Goal: Task Accomplishment & Management: Use online tool/utility

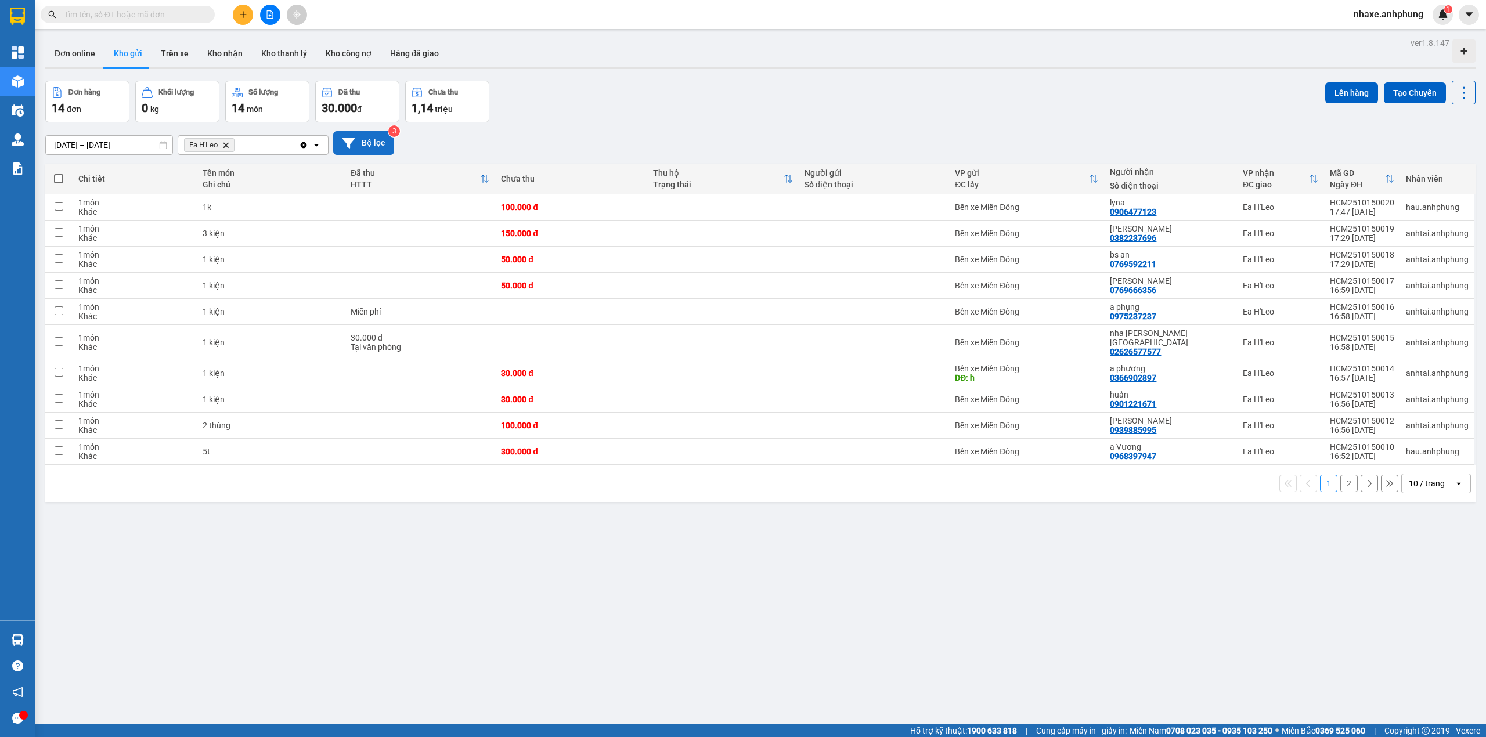
click at [365, 144] on button "Bộ lọc" at bounding box center [363, 143] width 61 height 24
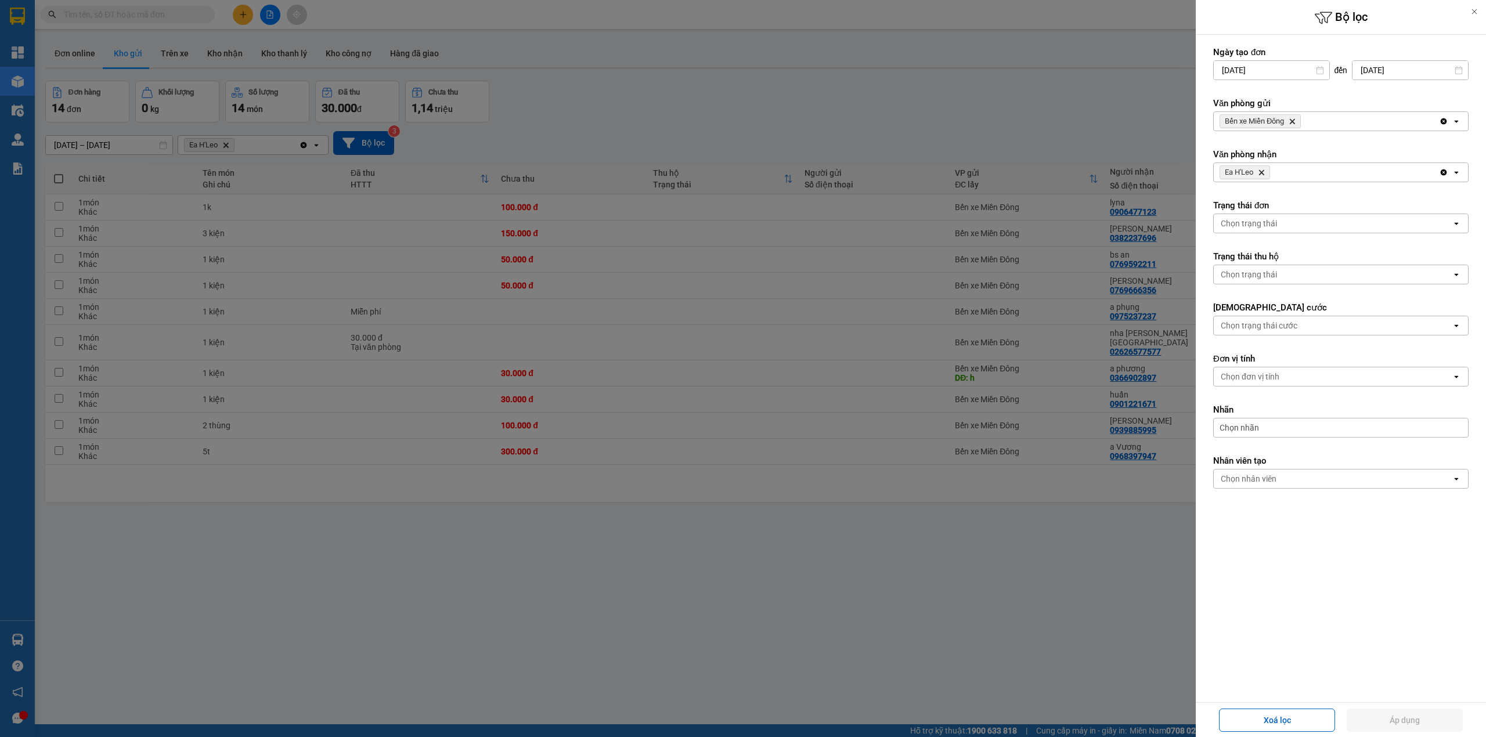
click at [1292, 121] on icon "Bến xe Miền Đông, close by backspace" at bounding box center [1291, 121] width 5 height 5
click at [1292, 121] on div "Chọn văn phòng" at bounding box center [1332, 121] width 238 height 19
click at [1258, 172] on div "Ea H'Leo" at bounding box center [1340, 167] width 255 height 21
click at [1258, 172] on icon "Delete" at bounding box center [1261, 172] width 7 height 7
click at [1256, 175] on div "Chọn văn phòng" at bounding box center [1249, 173] width 59 height 12
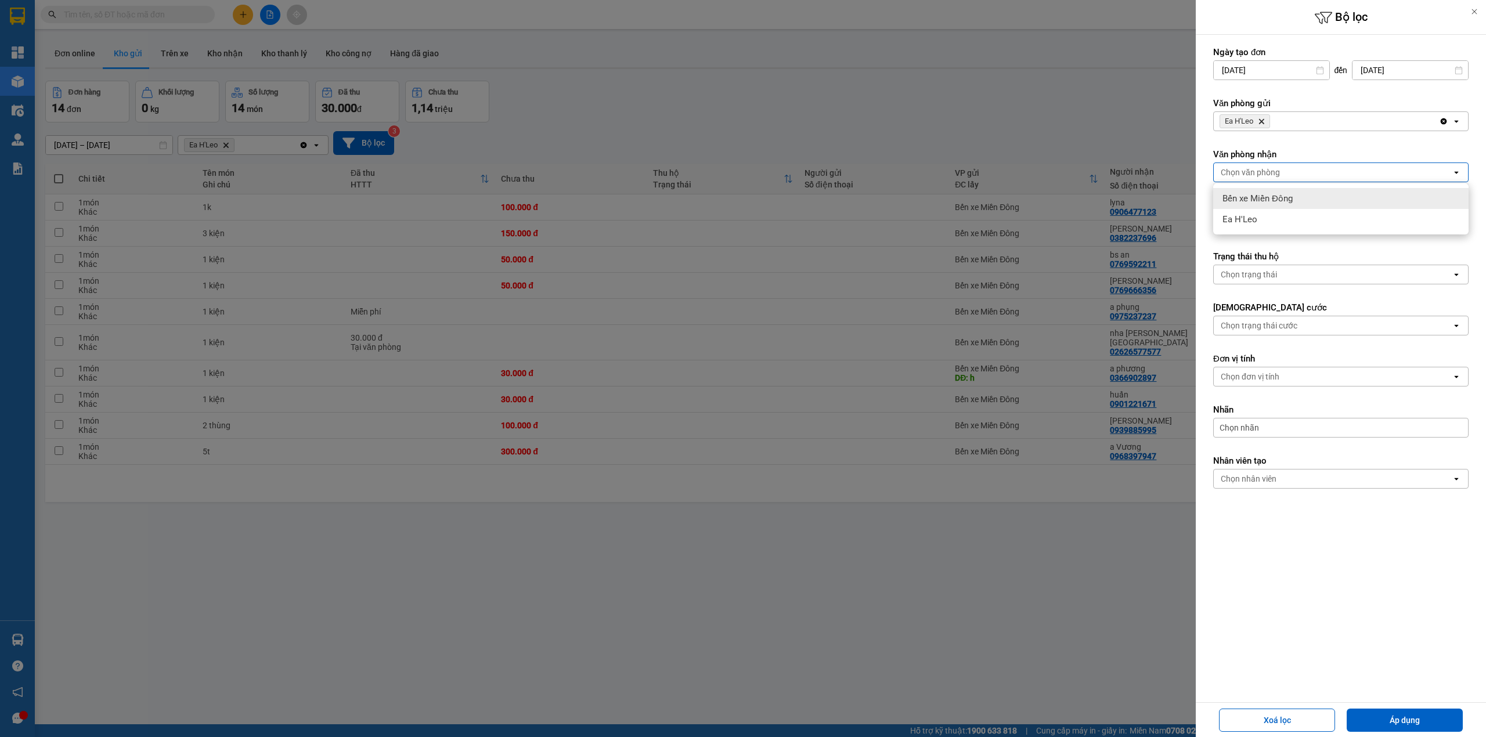
click at [1250, 203] on span "Bến xe Miền Đông" at bounding box center [1257, 199] width 70 height 12
click at [1363, 710] on button "Áp dụng" at bounding box center [1404, 720] width 116 height 23
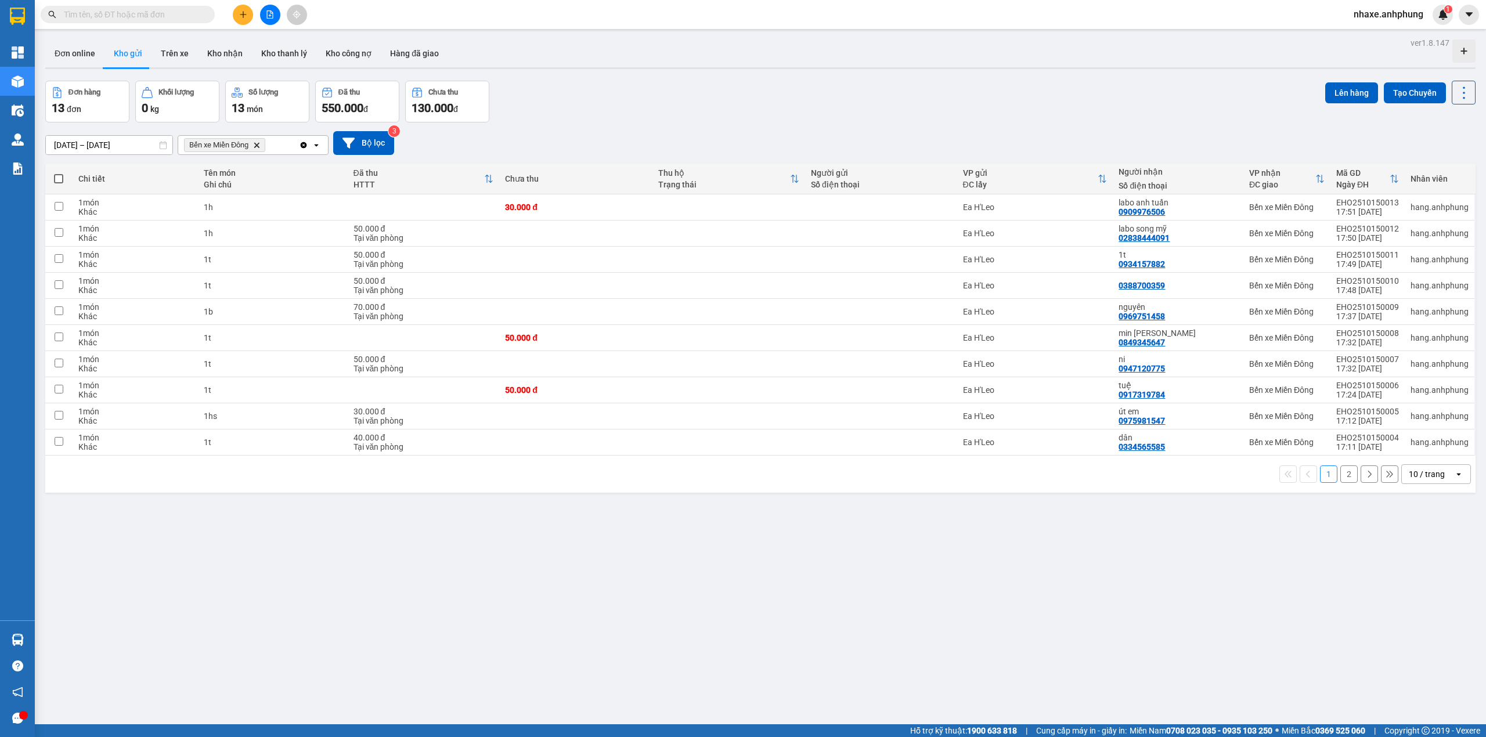
click at [56, 175] on span at bounding box center [58, 178] width 9 height 9
click at [59, 173] on input "checkbox" at bounding box center [59, 173] width 0 height 0
checkbox input "true"
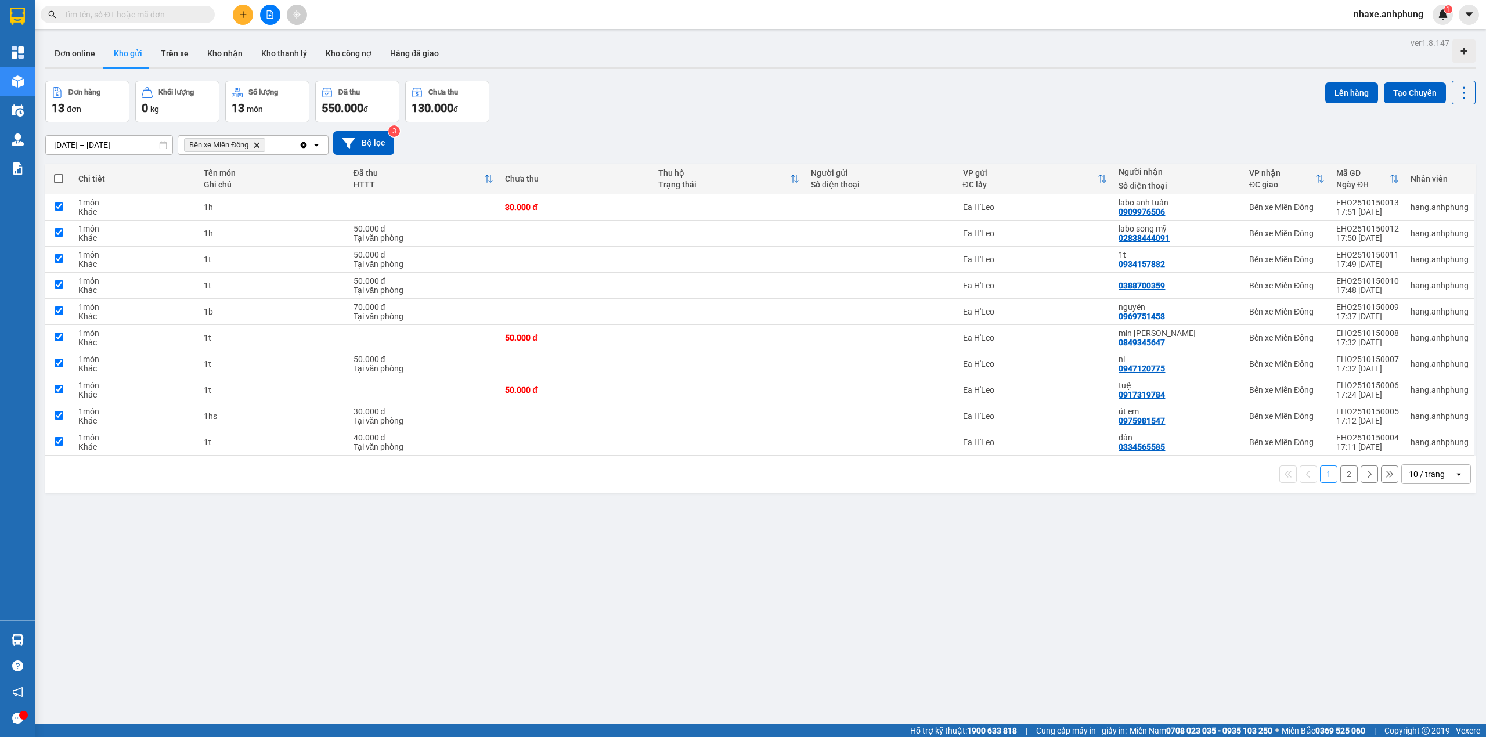
checkbox input "true"
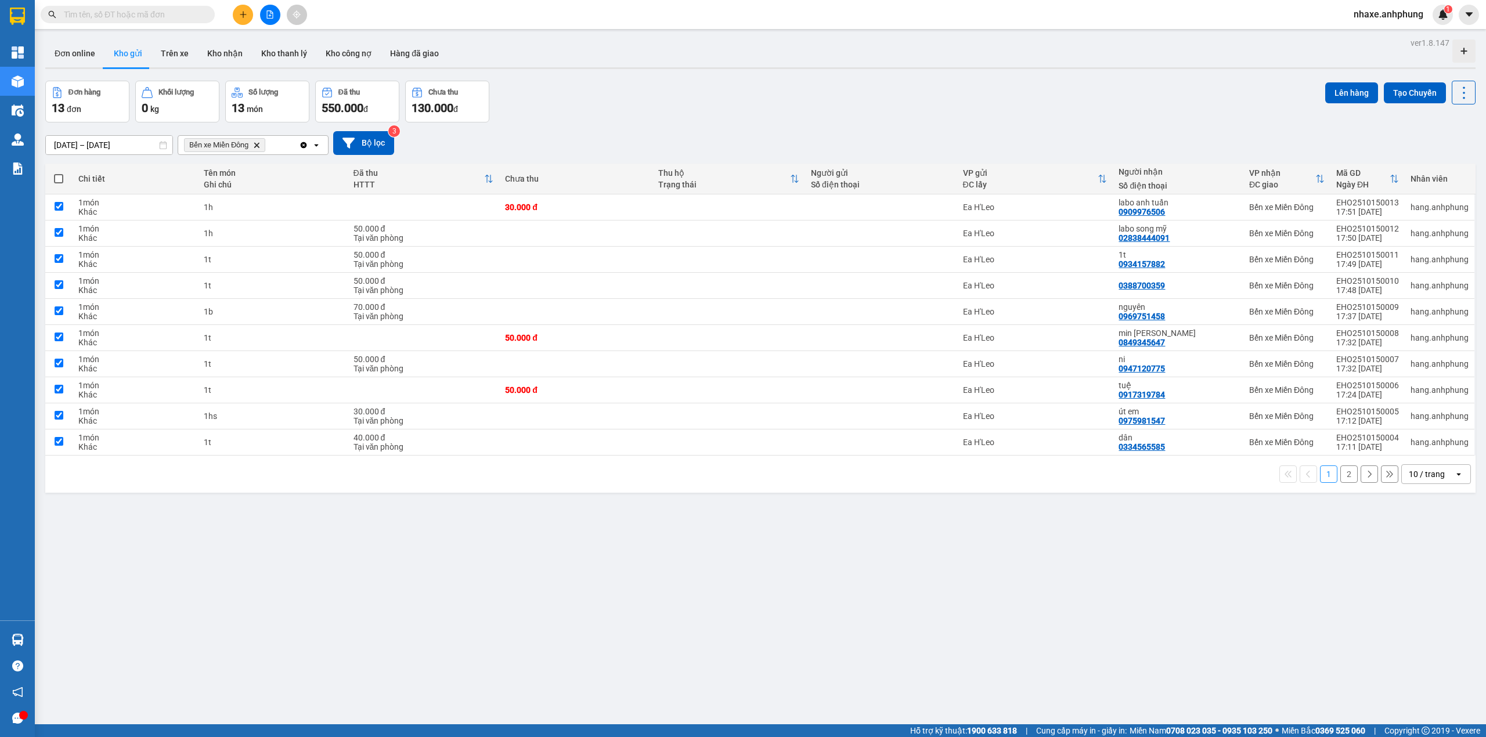
checkbox input "true"
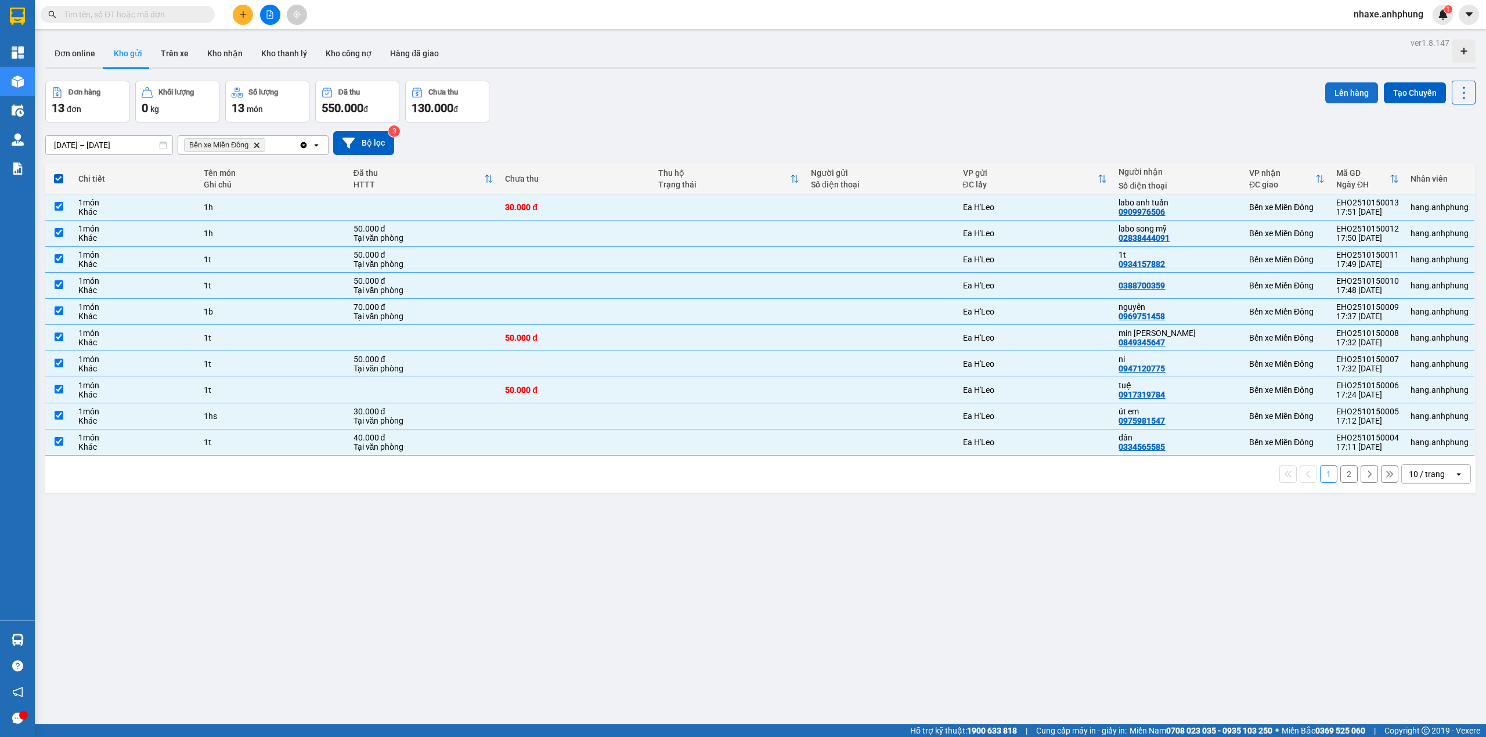
click at [1336, 89] on button "Lên hàng" at bounding box center [1351, 92] width 53 height 21
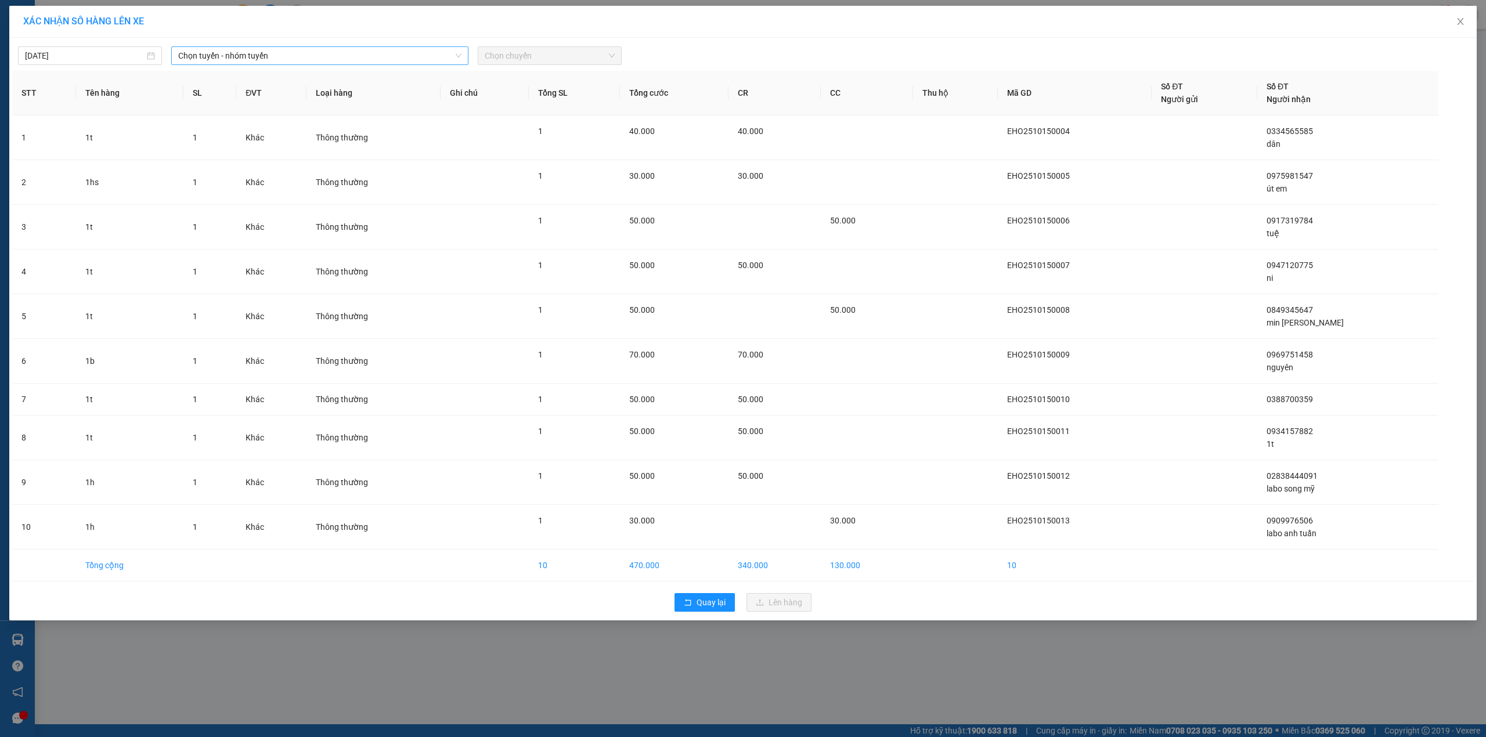
click at [272, 58] on span "Chọn tuyến - nhóm tuyến" at bounding box center [319, 55] width 283 height 17
click at [241, 121] on li "Ea H'[PERSON_NAME] - Hồ [PERSON_NAME]" at bounding box center [319, 116] width 297 height 19
click at [581, 59] on span "Chọn chuyến" at bounding box center [550, 55] width 130 height 17
click at [518, 57] on span "Chọn chuyến" at bounding box center [550, 55] width 130 height 17
click at [303, 61] on span "Ea H'[PERSON_NAME] - Hồ [PERSON_NAME]" at bounding box center [319, 55] width 283 height 17
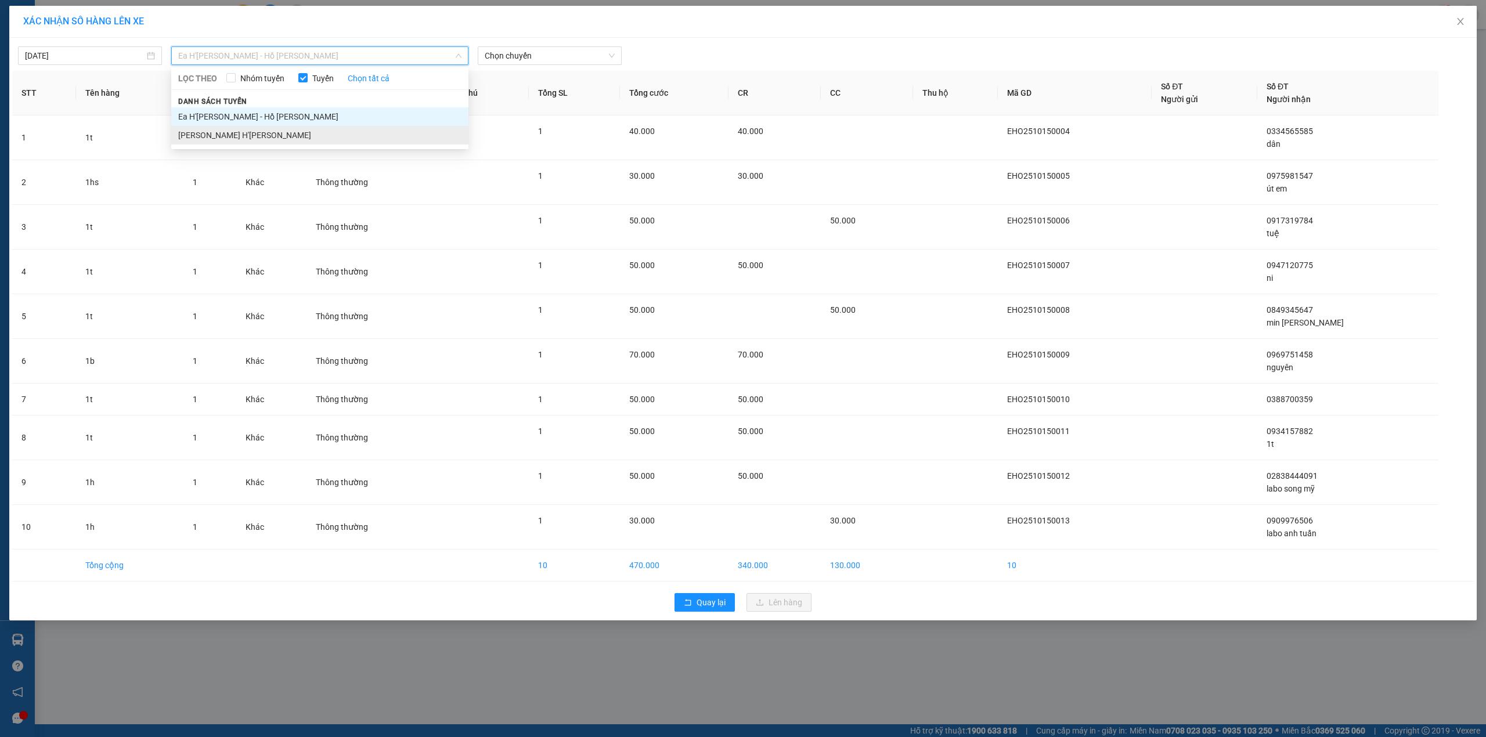
click at [253, 144] on li "[PERSON_NAME] H'[PERSON_NAME]" at bounding box center [319, 135] width 297 height 19
click at [291, 63] on span "[PERSON_NAME] H'[PERSON_NAME]" at bounding box center [319, 55] width 283 height 17
click at [270, 111] on li "Ea H'[PERSON_NAME] - Hồ [PERSON_NAME]" at bounding box center [319, 116] width 297 height 19
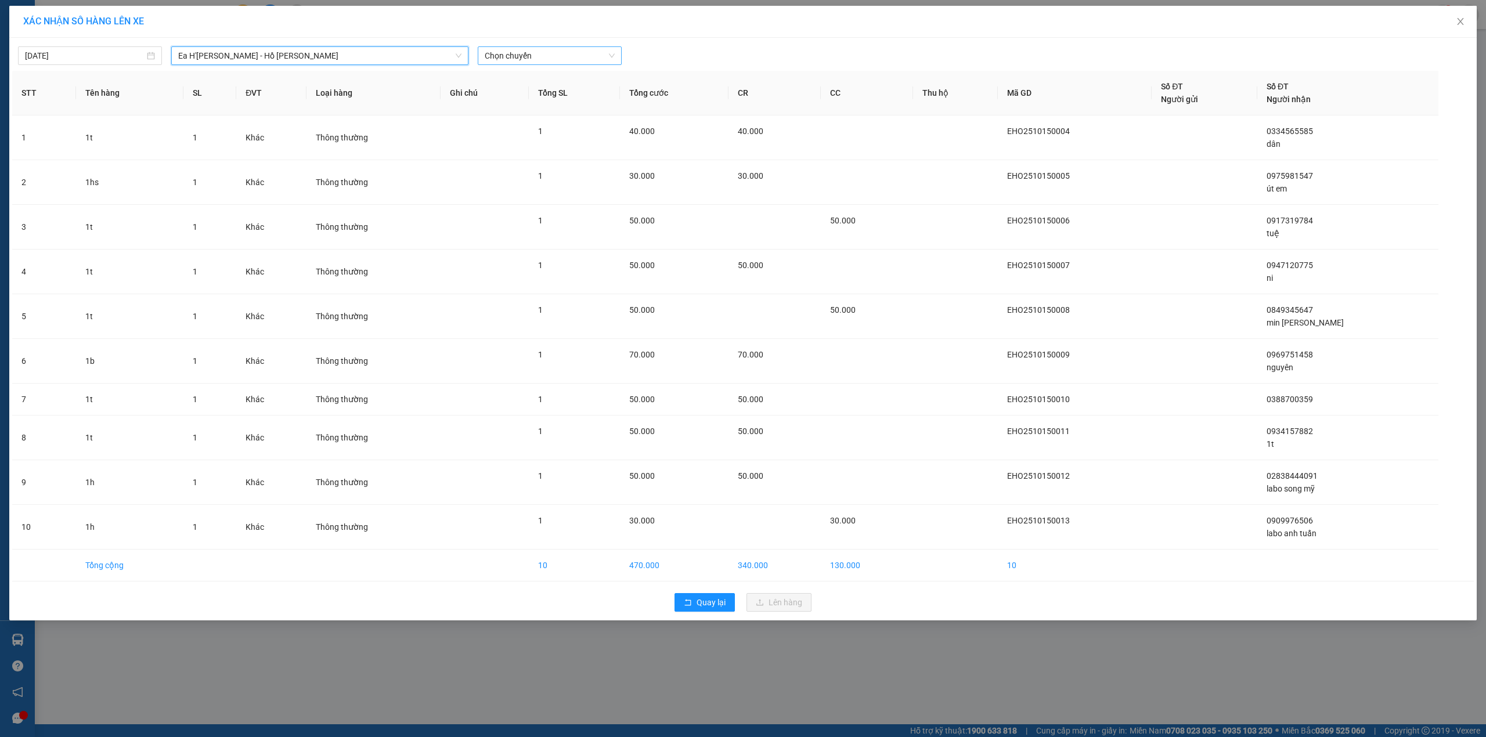
click at [551, 57] on span "Chọn chuyến" at bounding box center [550, 55] width 130 height 17
click at [546, 98] on div "19:00 - 47B-029.87" at bounding box center [530, 97] width 91 height 13
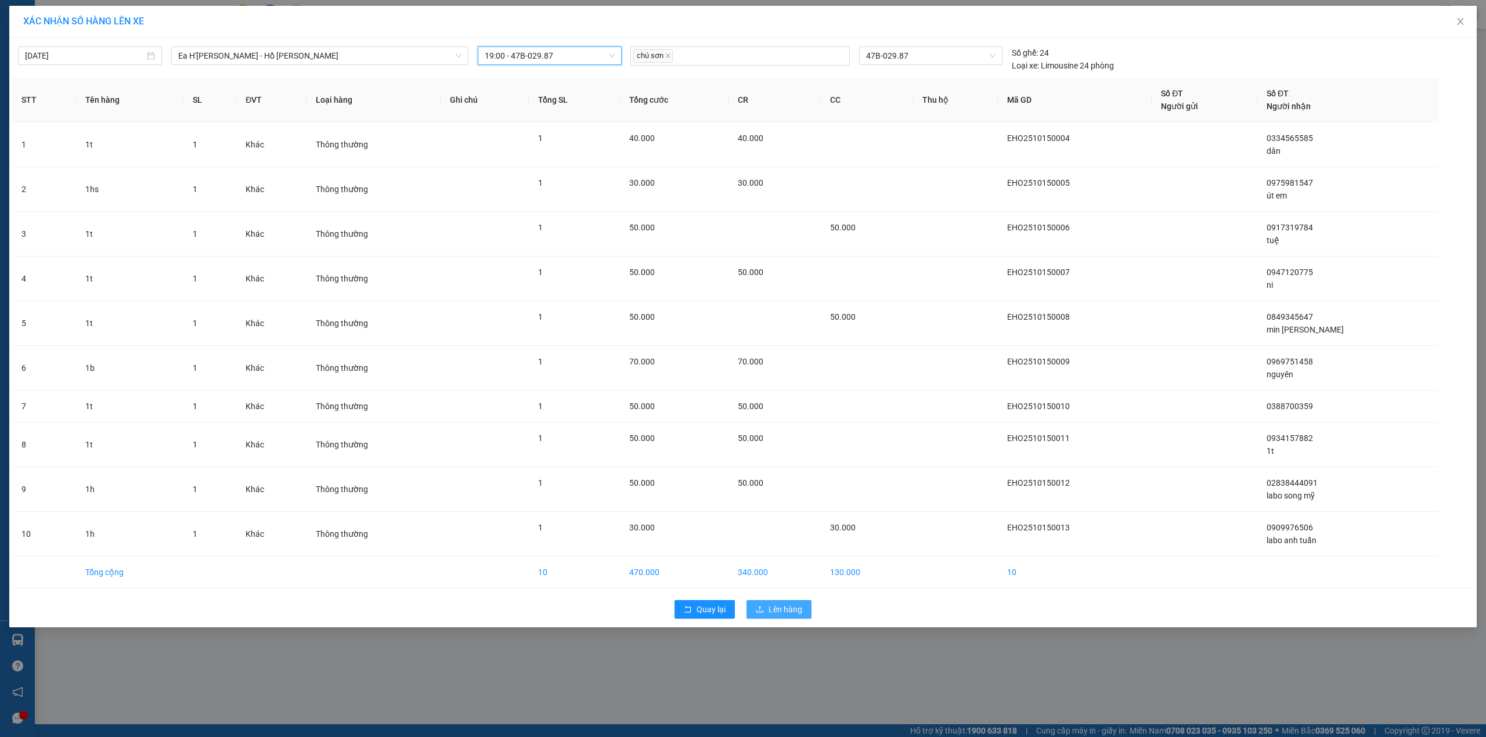
click at [774, 609] on span "Lên hàng" at bounding box center [785, 609] width 34 height 13
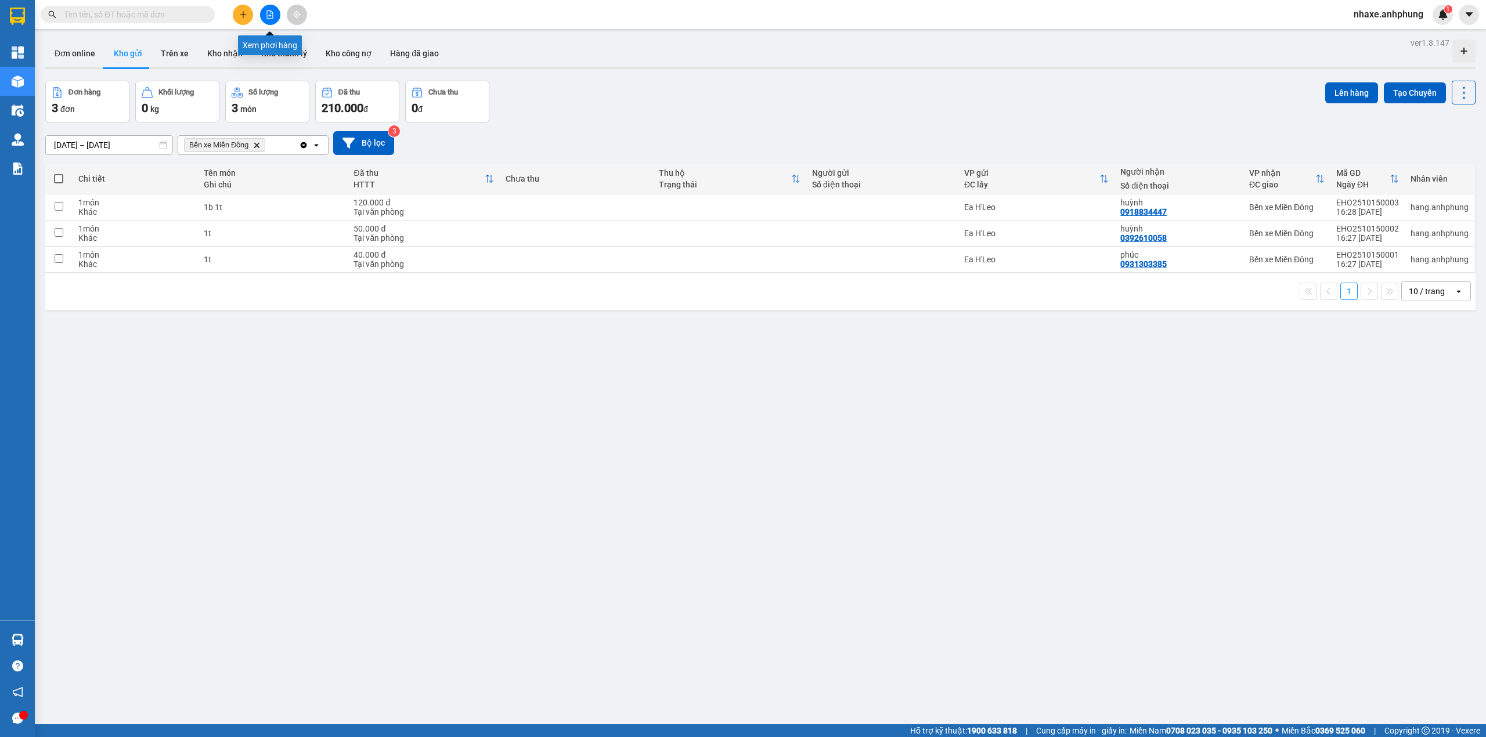
click at [265, 8] on button at bounding box center [270, 15] width 20 height 20
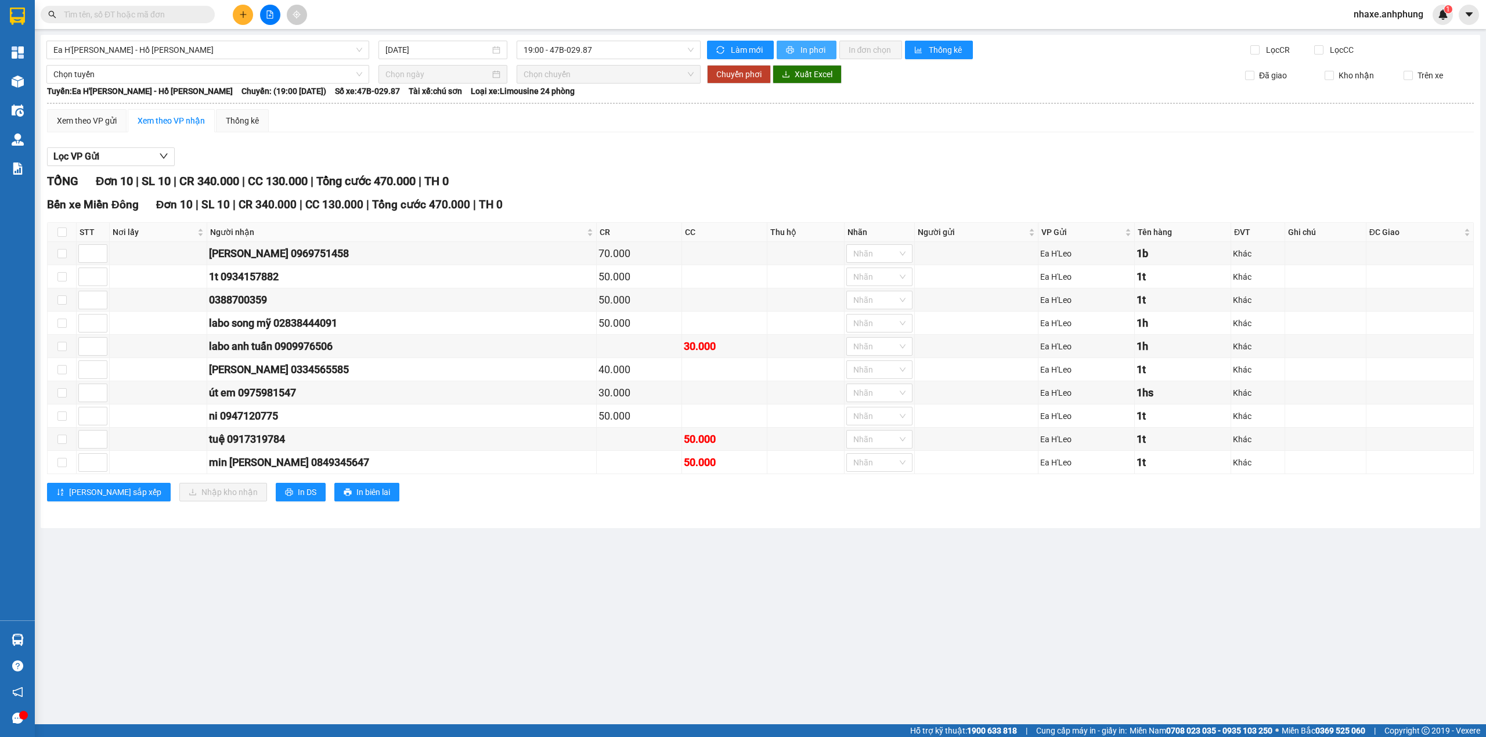
click at [805, 49] on span "In phơi" at bounding box center [813, 50] width 27 height 13
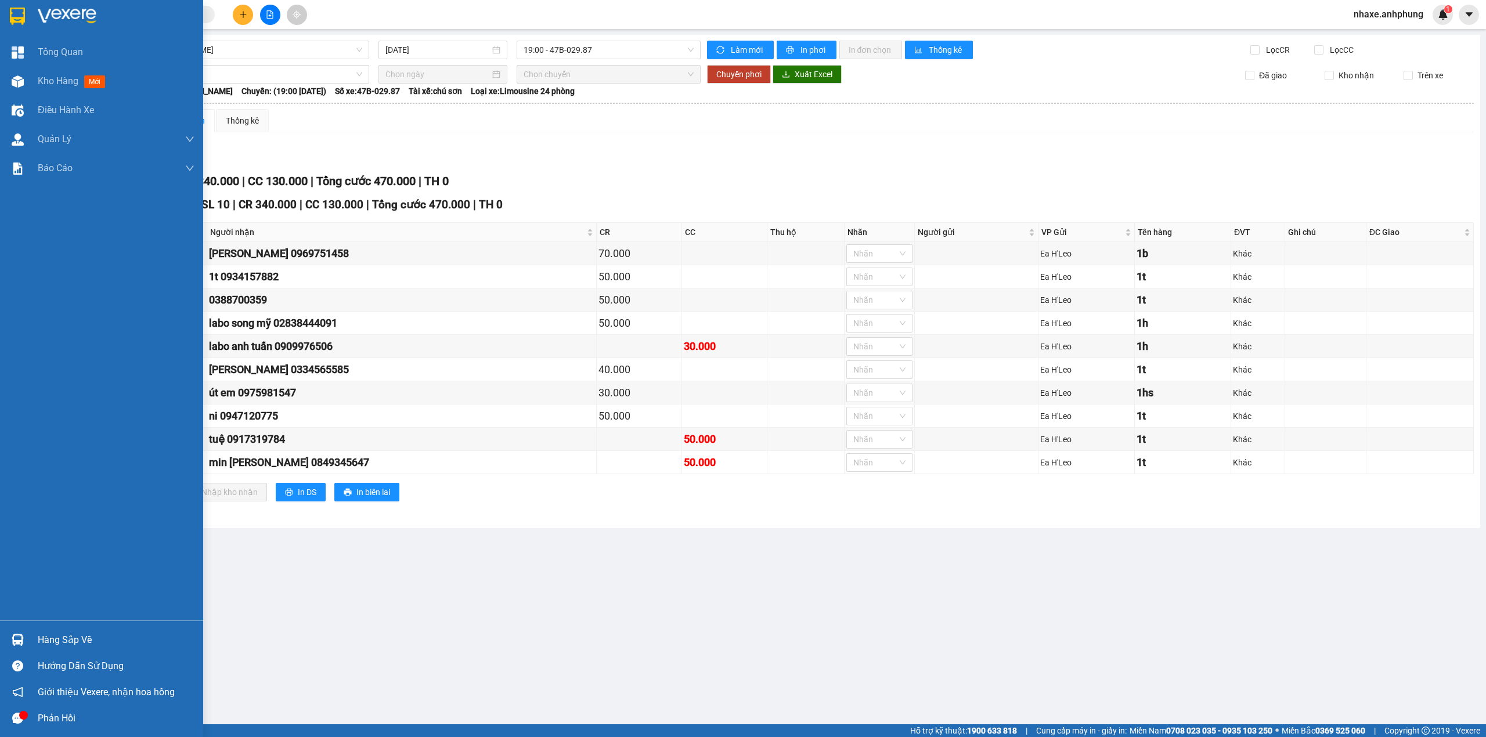
click at [59, 15] on img at bounding box center [67, 16] width 59 height 17
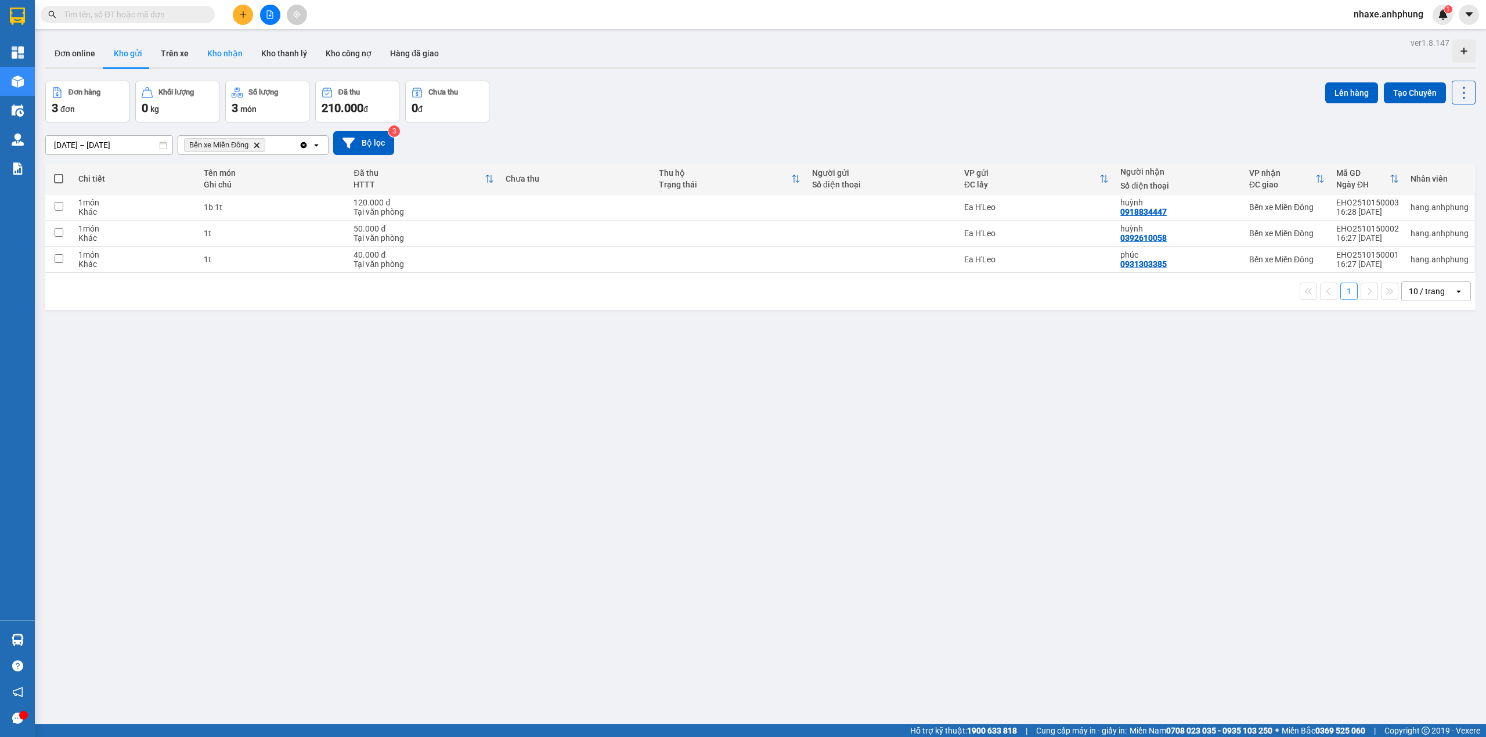
click at [221, 49] on button "Kho nhận" at bounding box center [225, 53] width 54 height 28
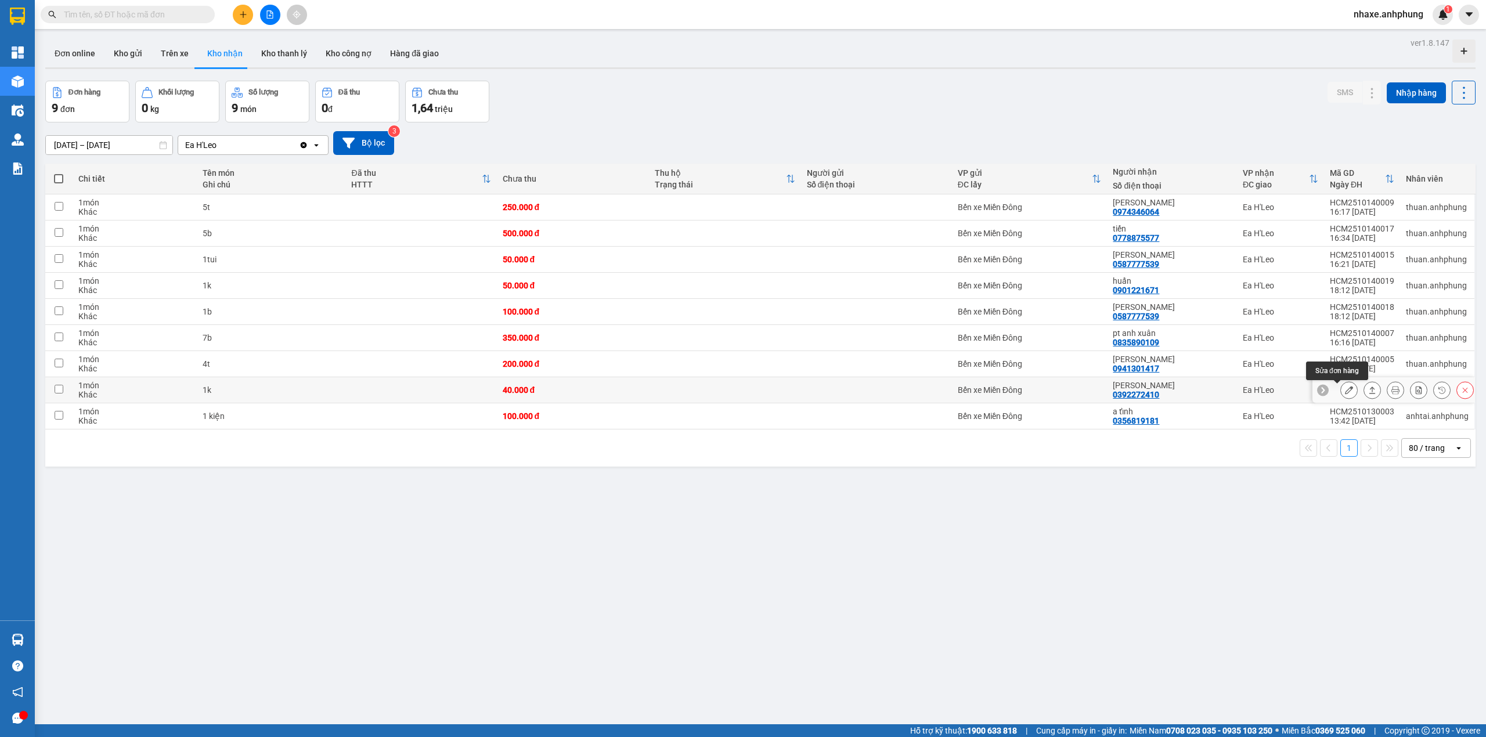
click at [1345, 391] on icon at bounding box center [1349, 390] width 8 height 8
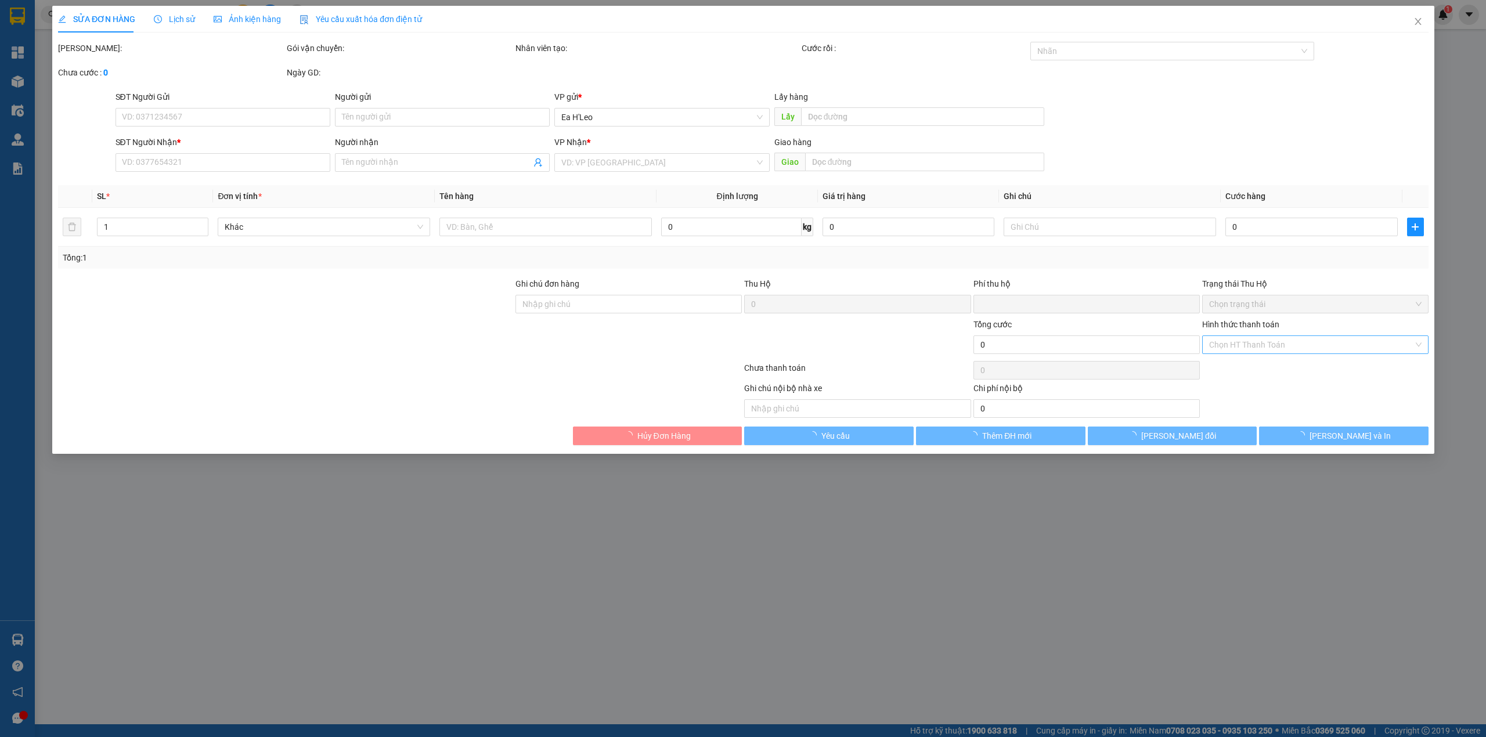
type input "0392272410"
type input "[PERSON_NAME]"
type input "0"
type input "40.000"
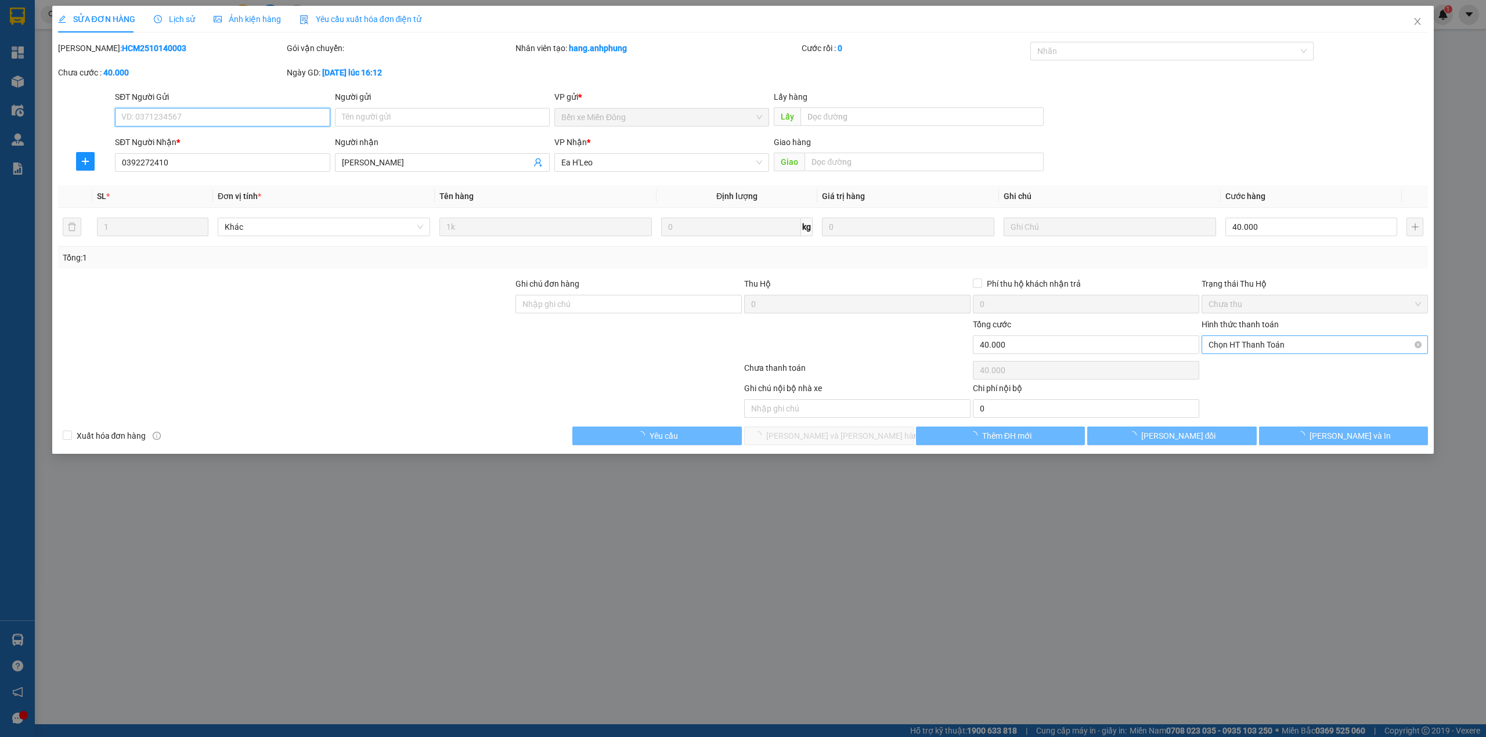
click at [1233, 347] on span "Chọn HT Thanh Toán" at bounding box center [1314, 344] width 212 height 17
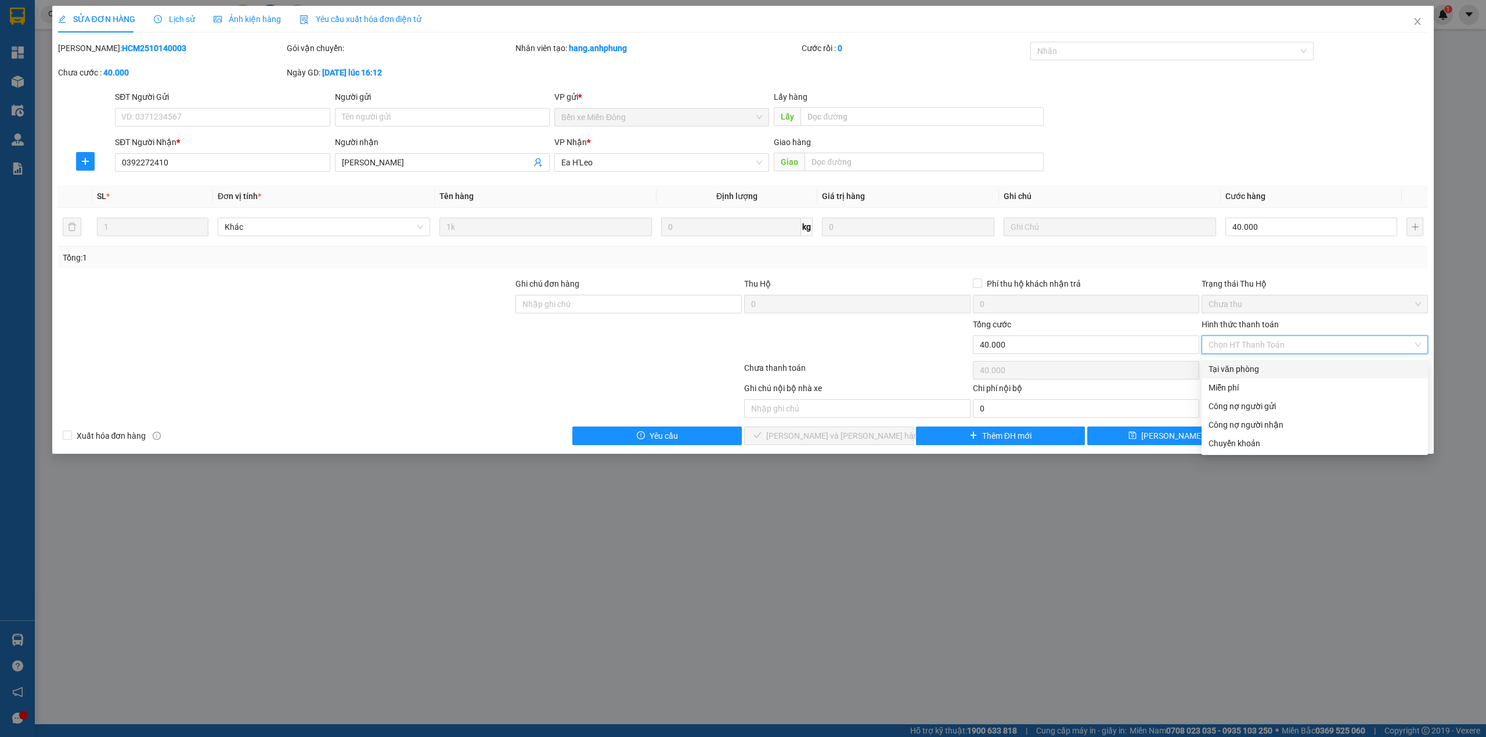
click at [1241, 367] on div "Tại văn phòng" at bounding box center [1314, 369] width 212 height 13
type input "0"
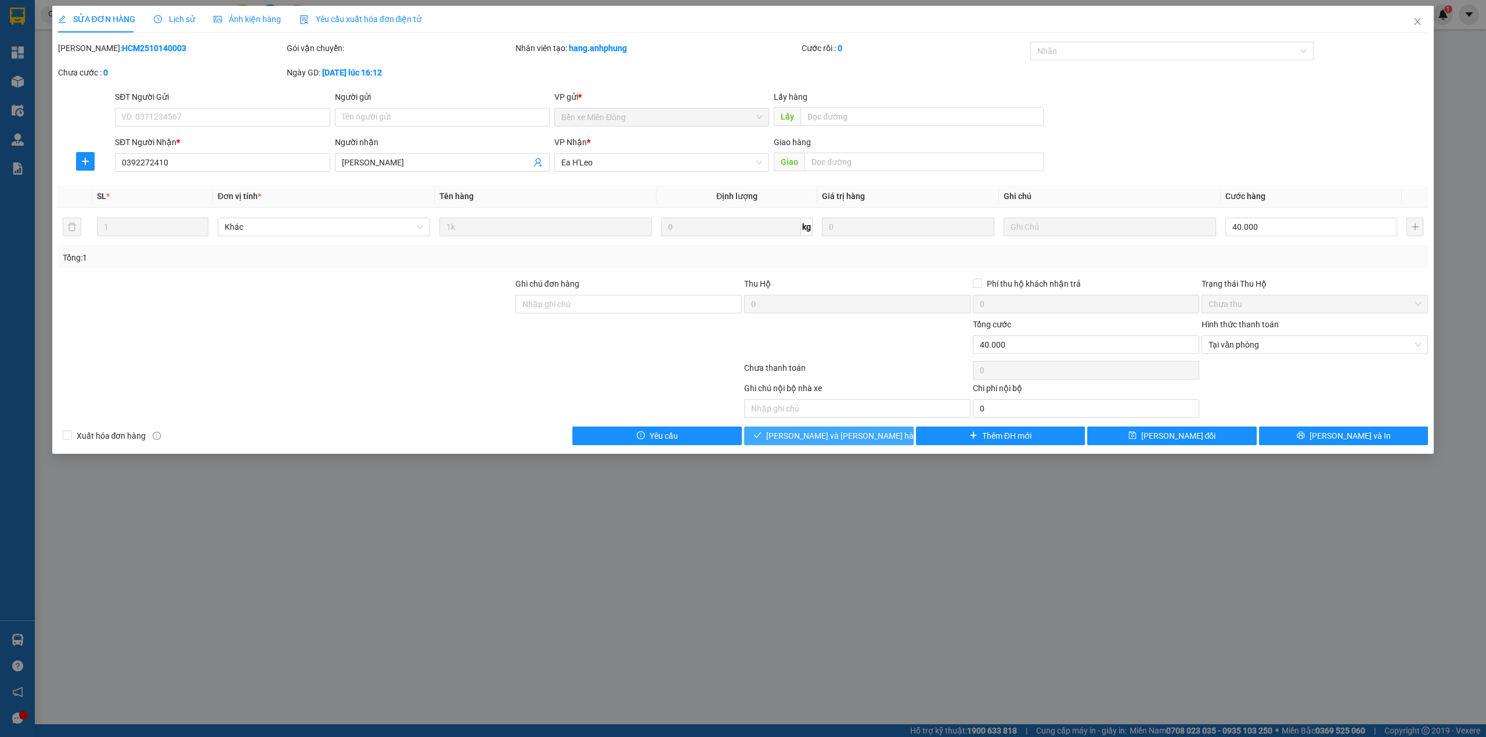
click at [864, 442] on span "[PERSON_NAME] và [PERSON_NAME] hàng" at bounding box center [844, 435] width 157 height 13
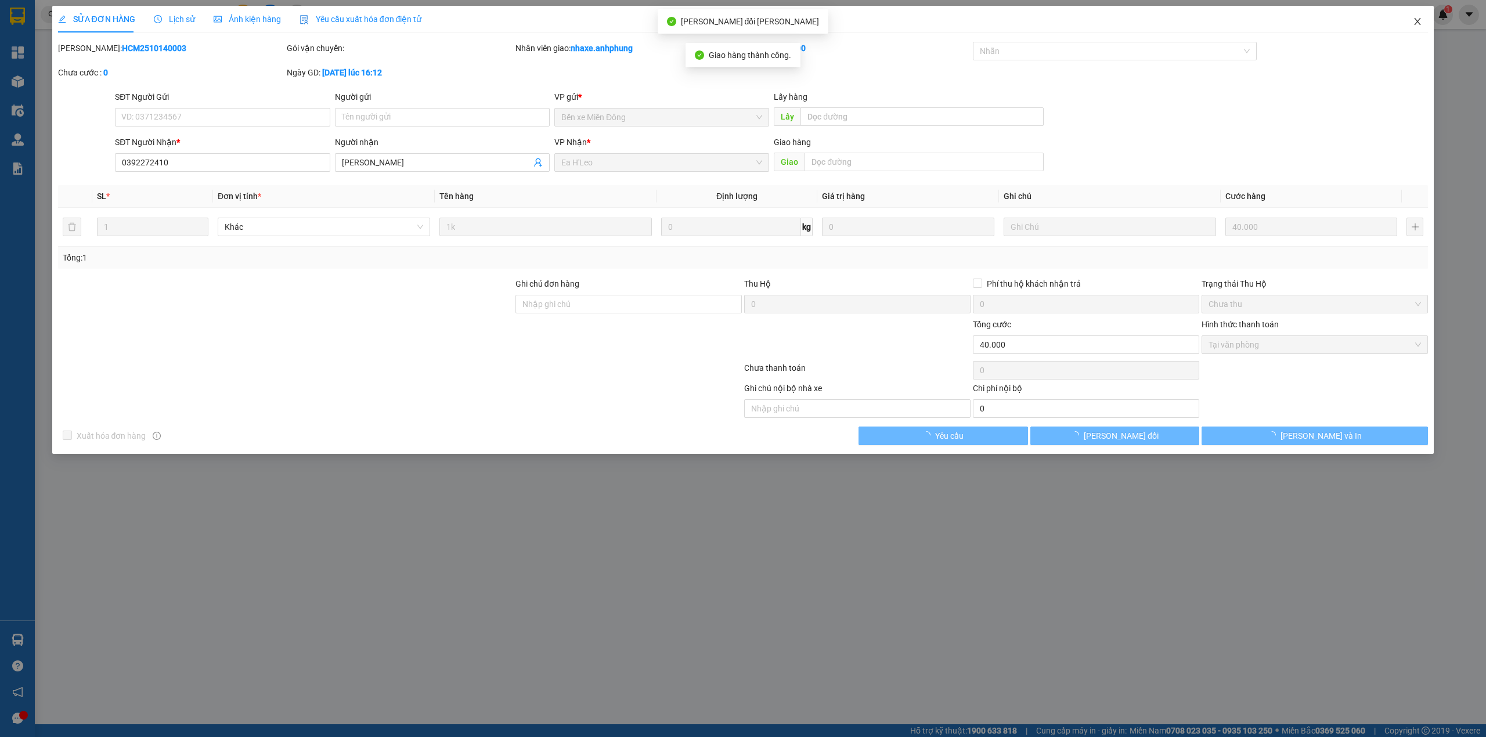
click at [1414, 21] on icon "close" at bounding box center [1417, 21] width 9 height 9
